Goal: Find specific page/section: Find specific page/section

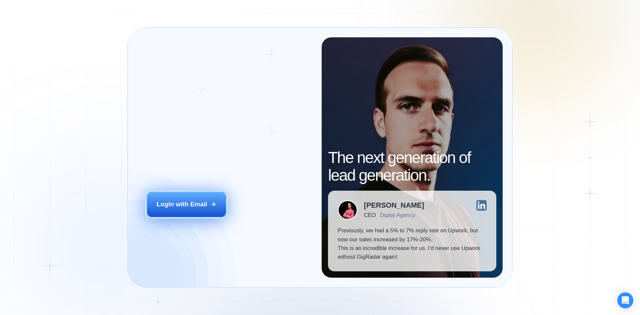
click at [204, 203] on div "Login with Email" at bounding box center [182, 204] width 51 height 9
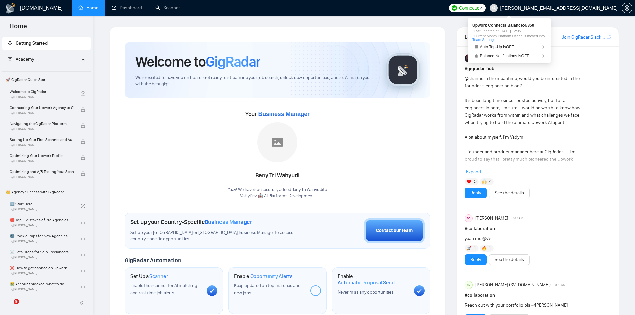
click at [479, 6] on span "Connects:" at bounding box center [469, 7] width 20 height 7
click at [29, 13] on h1 "GigRadar.io" at bounding box center [41, 8] width 43 height 16
click at [44, 7] on h1 "GigRadar.io" at bounding box center [41, 8] width 43 height 16
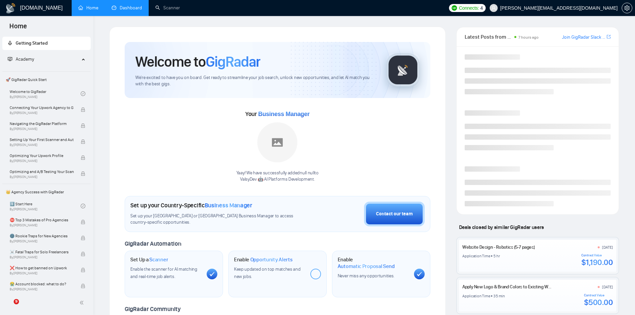
click at [130, 6] on link "Dashboard" at bounding box center [127, 8] width 30 height 6
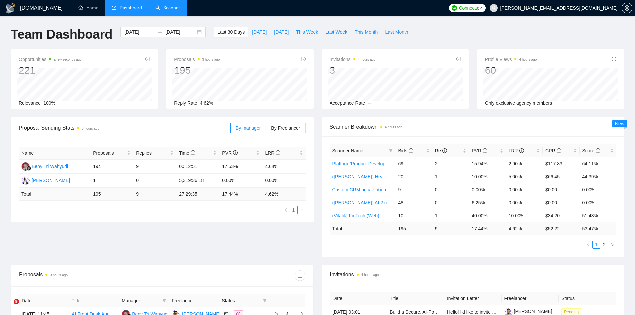
click at [173, 9] on link "Scanner" at bounding box center [167, 8] width 25 height 6
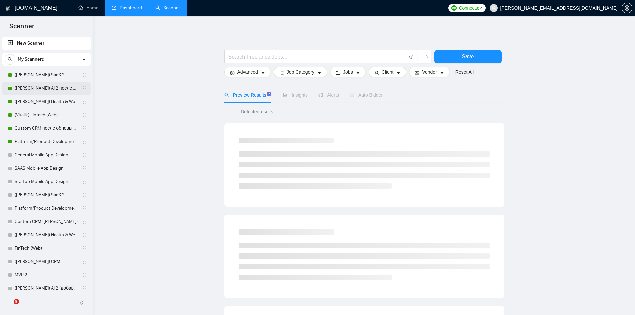
click at [46, 83] on link "(Vlad) AI 2 после обновы профиля" at bounding box center [46, 88] width 63 height 13
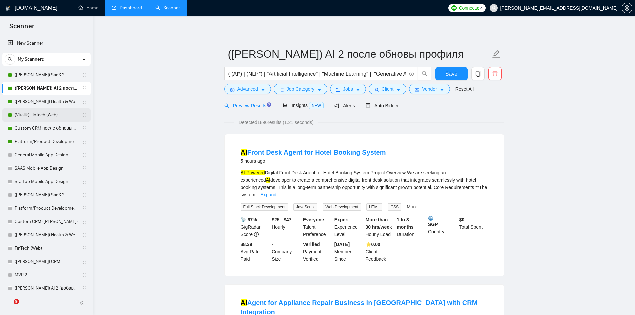
click at [59, 118] on link "(Vitalik) FinTech (Web)" at bounding box center [46, 114] width 63 height 13
